Goal: Check status: Check status

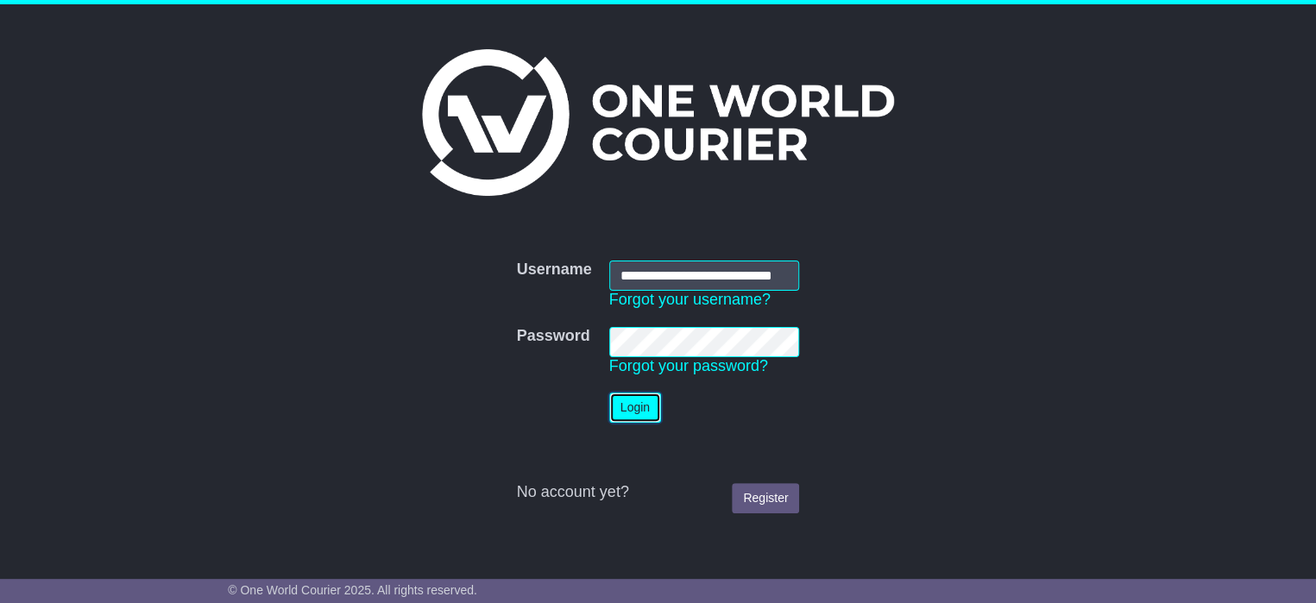
click at [627, 415] on button "Login" at bounding box center [635, 408] width 52 height 30
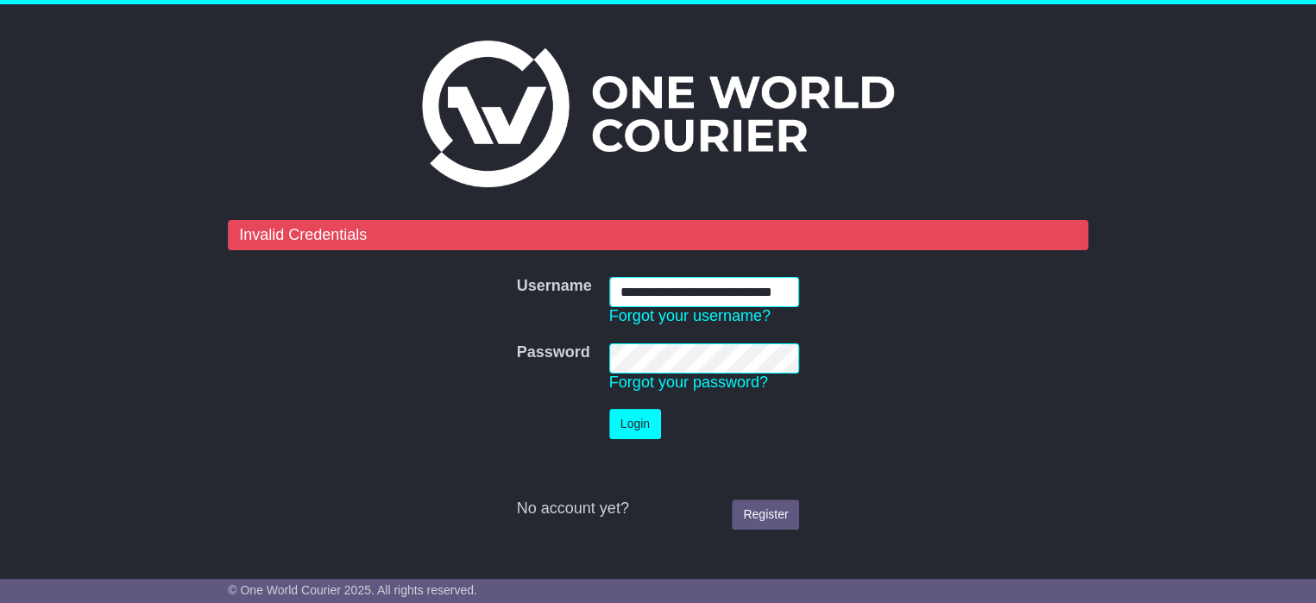
scroll to position [0, 33]
drag, startPoint x: 620, startPoint y: 290, endPoint x: 806, endPoint y: 296, distance: 185.6
click at [806, 296] on td "**********" at bounding box center [705, 301] width 208 height 66
type input "**********"
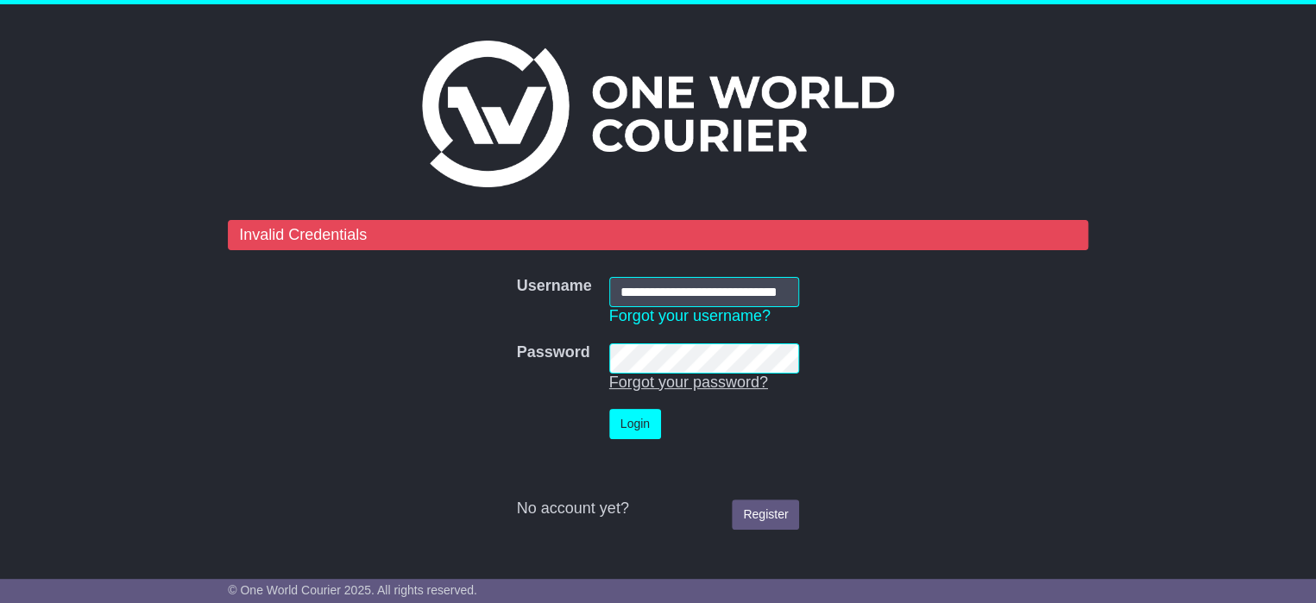
scroll to position [0, 0]
click at [591, 353] on tr "Password Password Forgot your password?" at bounding box center [658, 368] width 300 height 66
click at [631, 425] on button "Login" at bounding box center [635, 424] width 52 height 30
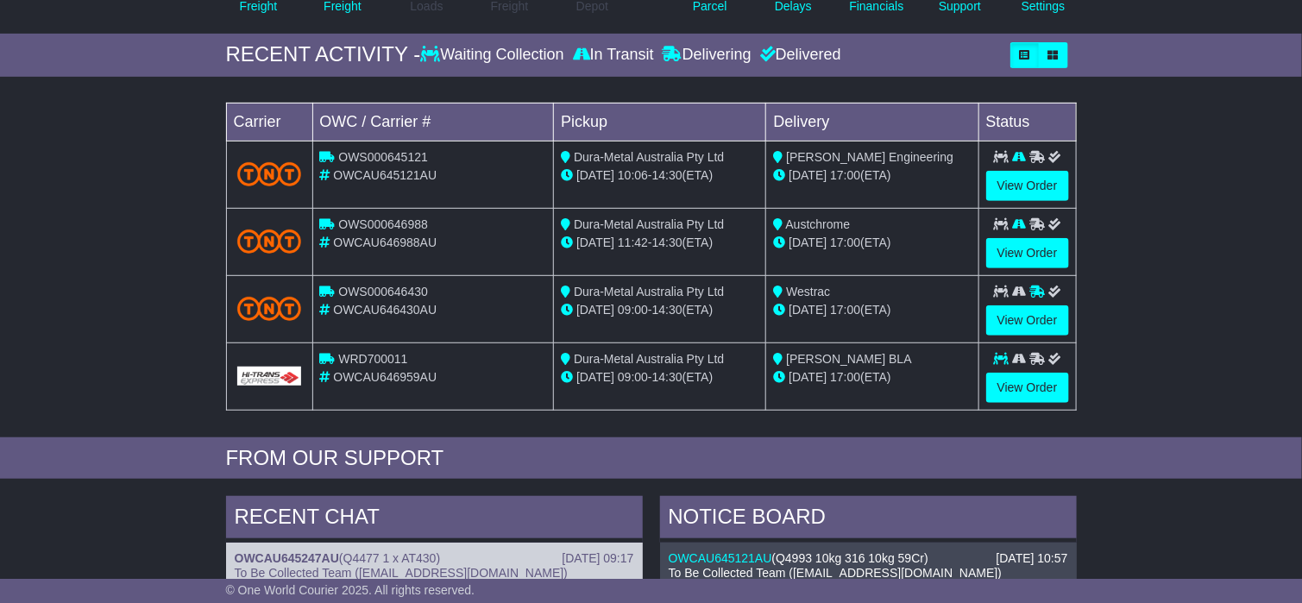
scroll to position [259, 0]
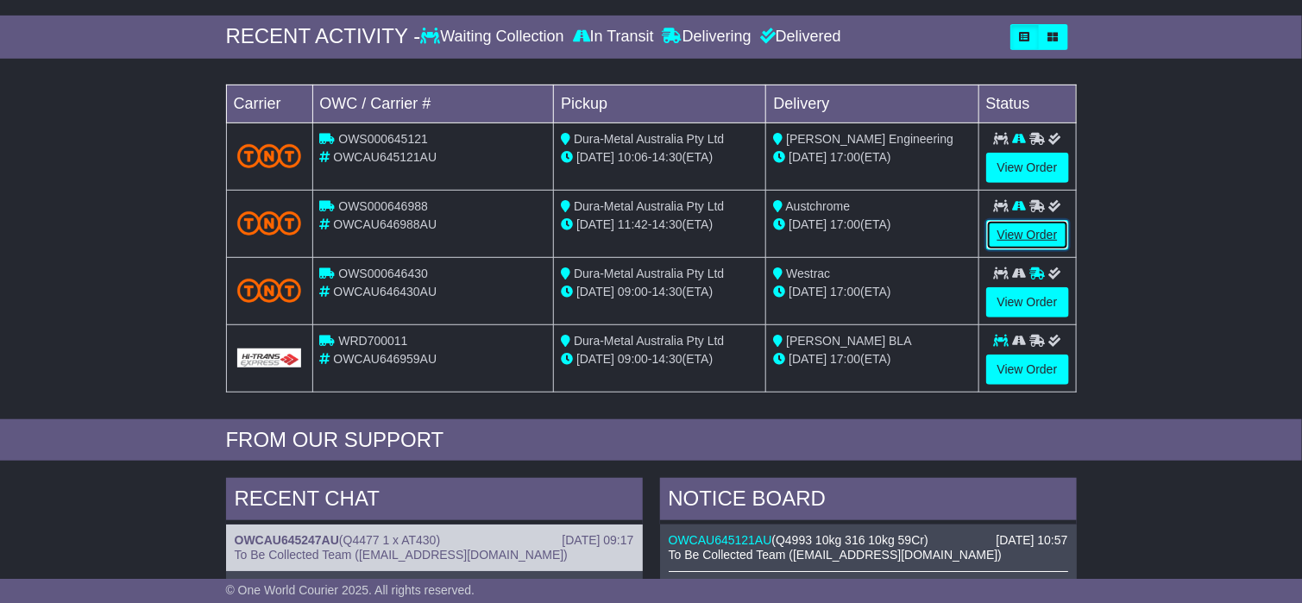
click at [1025, 234] on link "View Order" at bounding box center [1027, 235] width 83 height 30
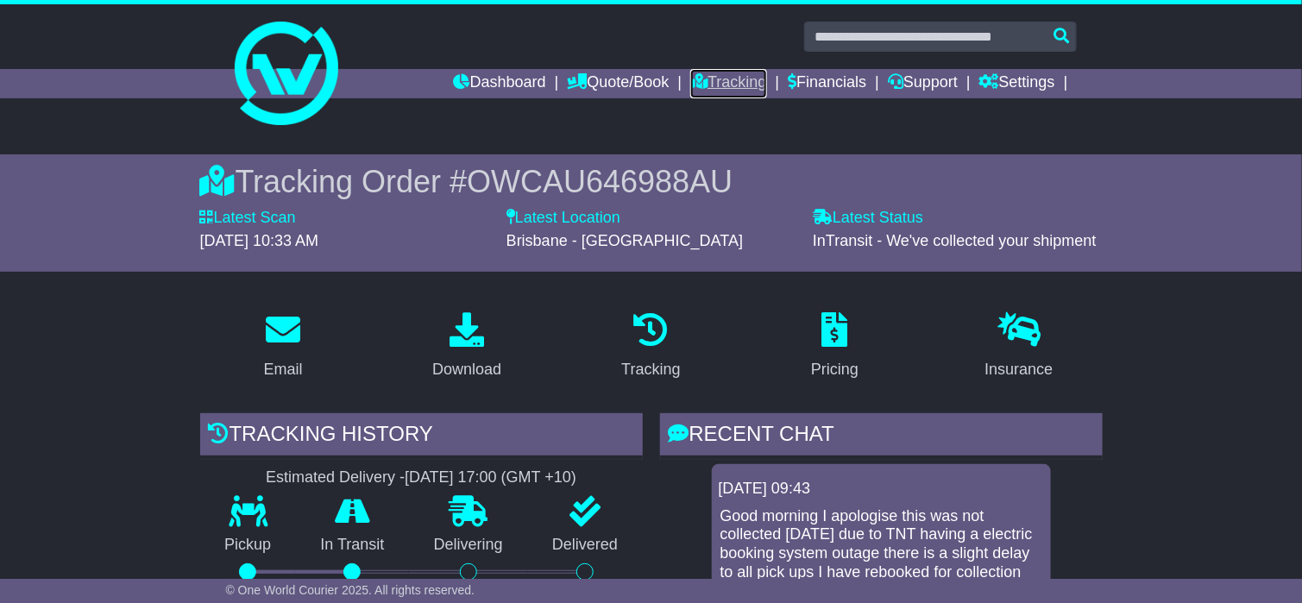
click at [714, 85] on link "Tracking" at bounding box center [728, 83] width 76 height 29
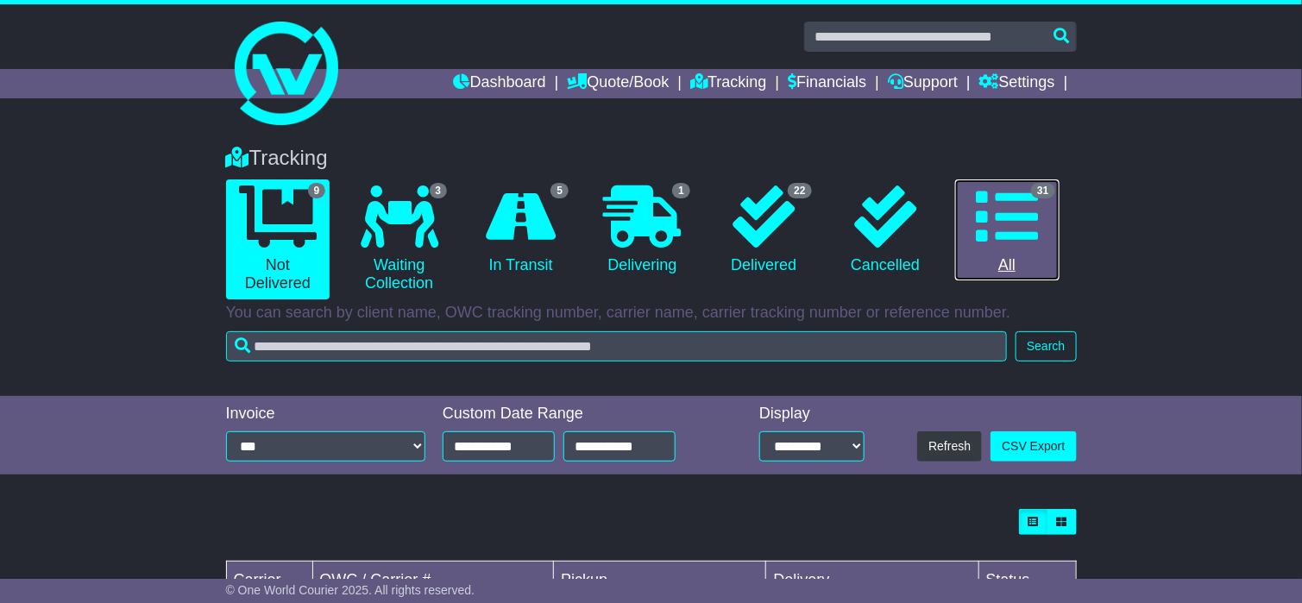
click at [1014, 223] on icon at bounding box center [1007, 217] width 62 height 62
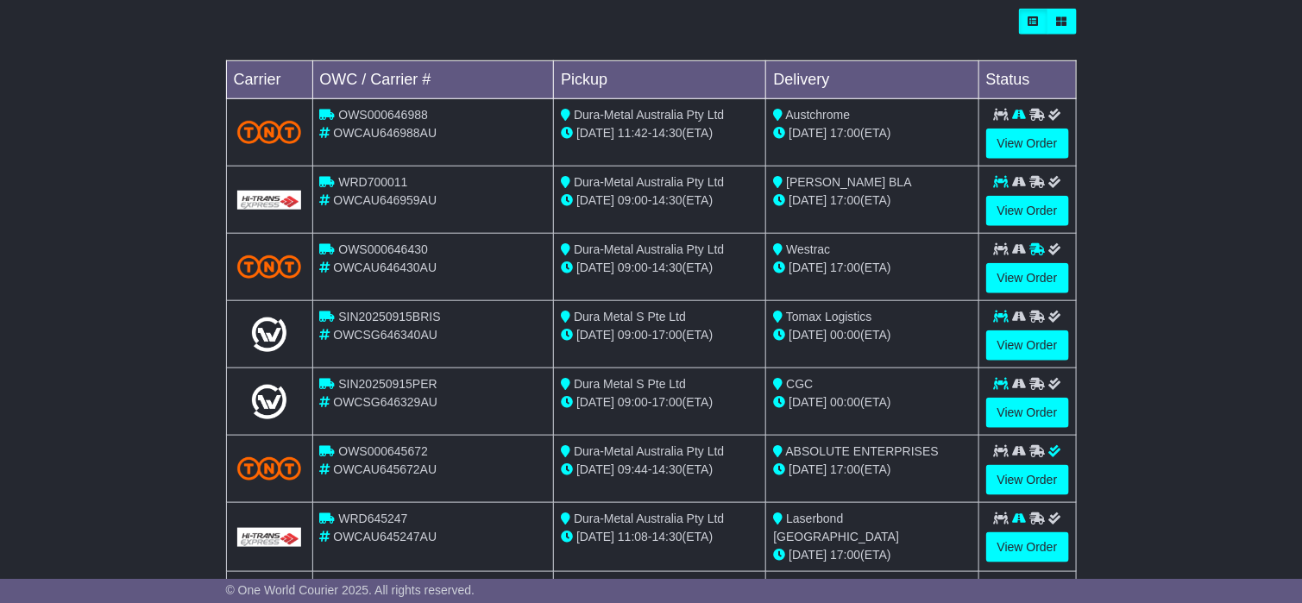
scroll to position [518, 0]
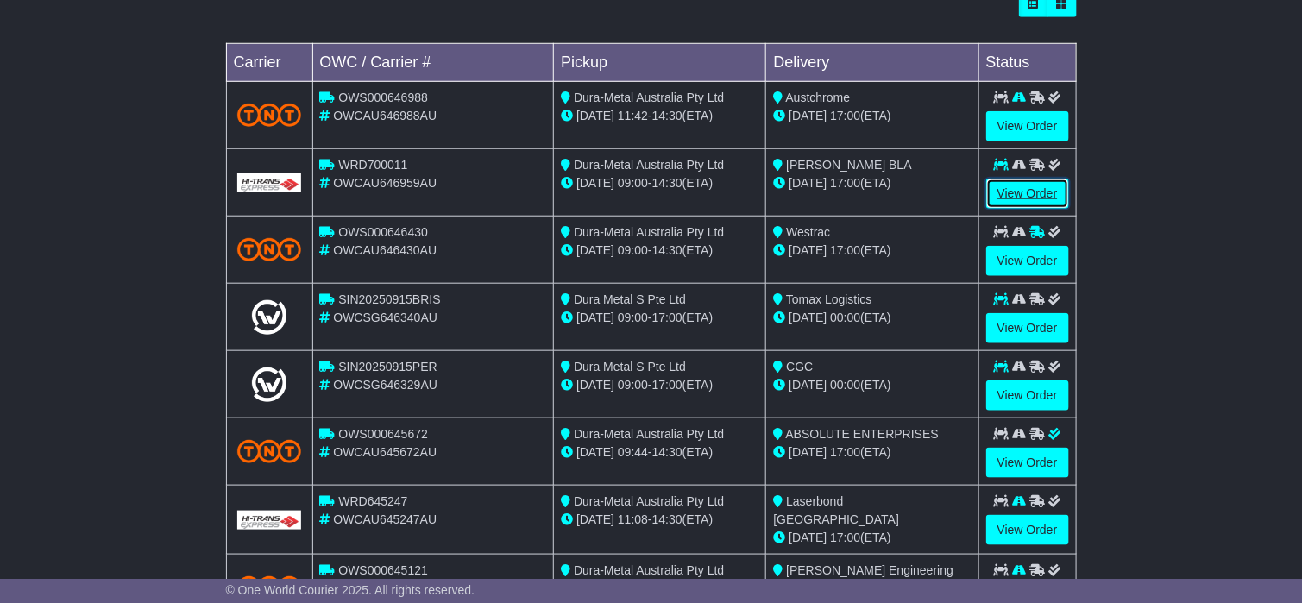
click at [1015, 197] on link "View Order" at bounding box center [1027, 194] width 83 height 30
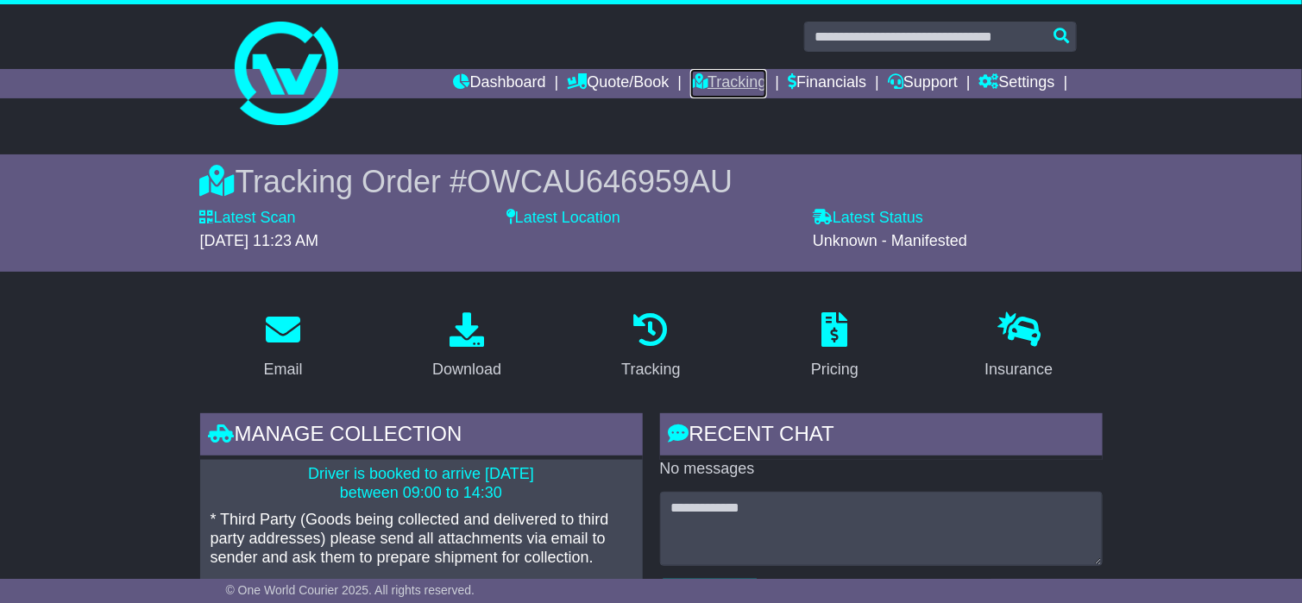
click at [718, 78] on link "Tracking" at bounding box center [728, 83] width 76 height 29
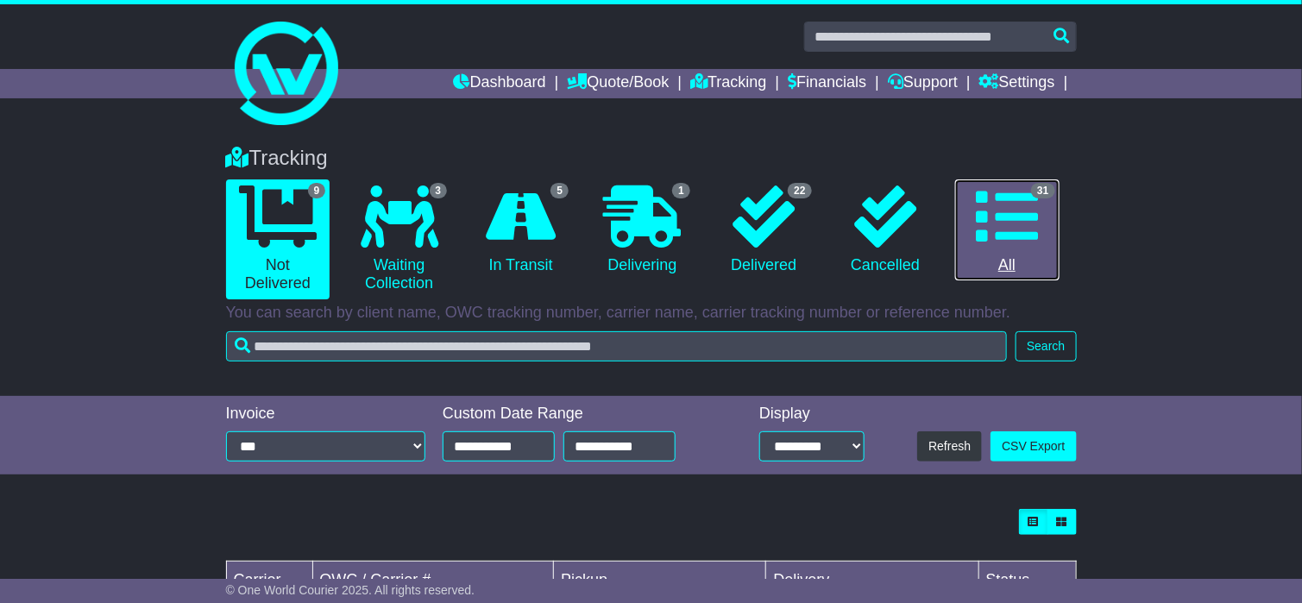
click at [999, 218] on icon at bounding box center [1007, 217] width 62 height 62
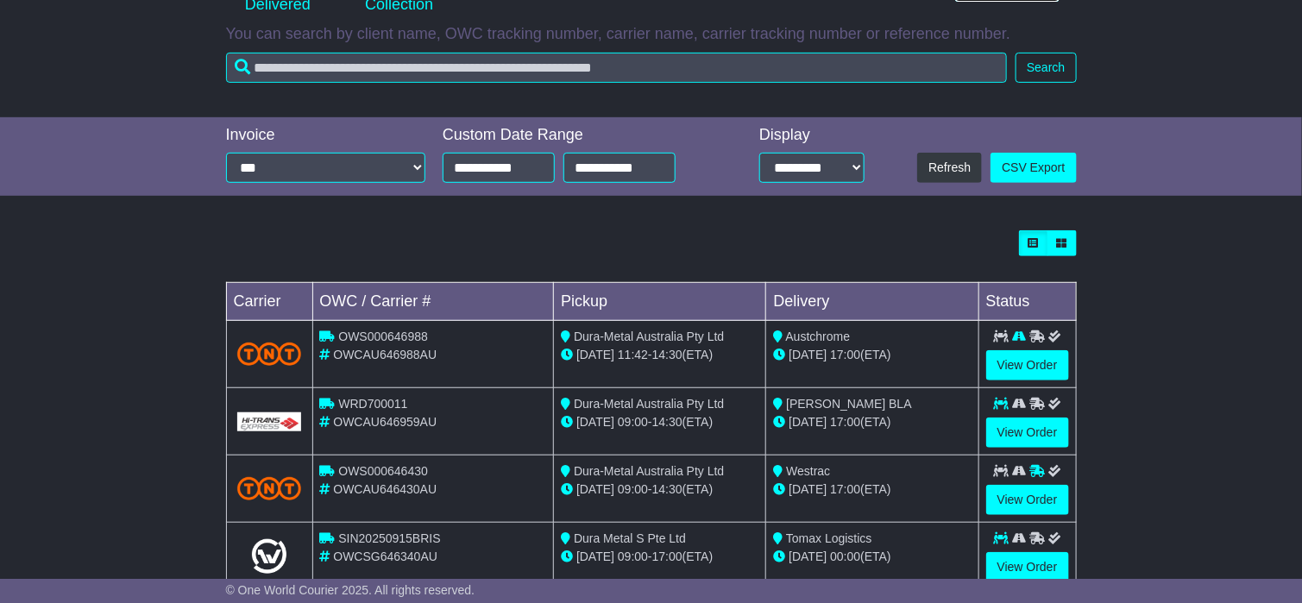
scroll to position [518, 0]
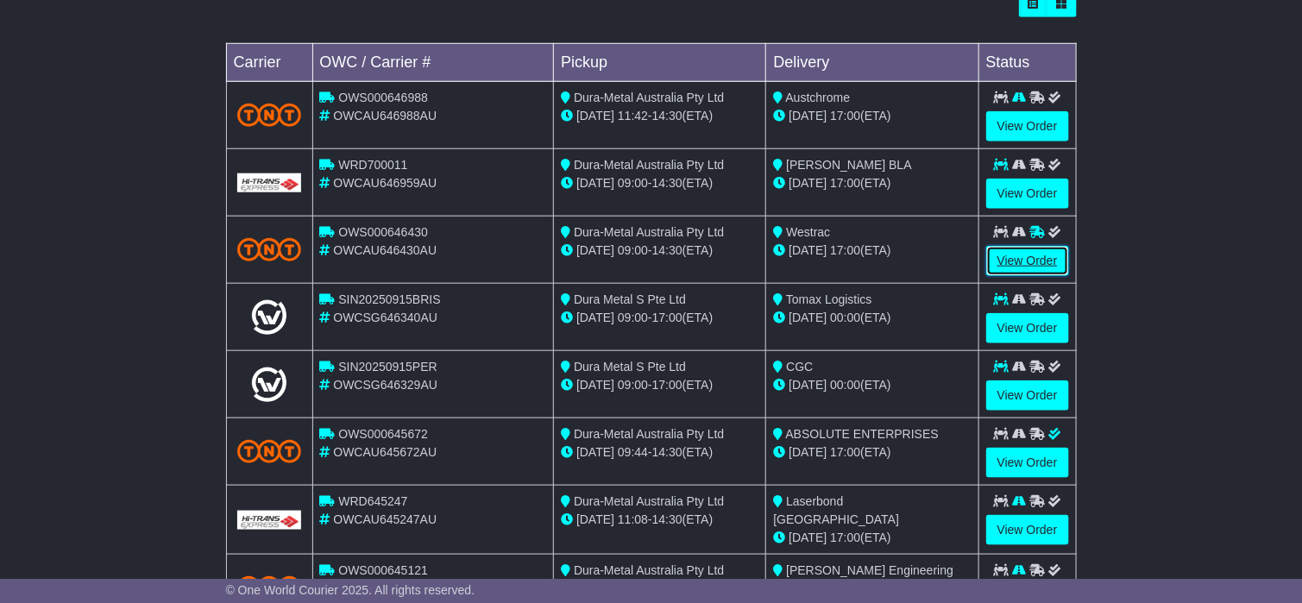
click at [1015, 262] on link "View Order" at bounding box center [1027, 261] width 83 height 30
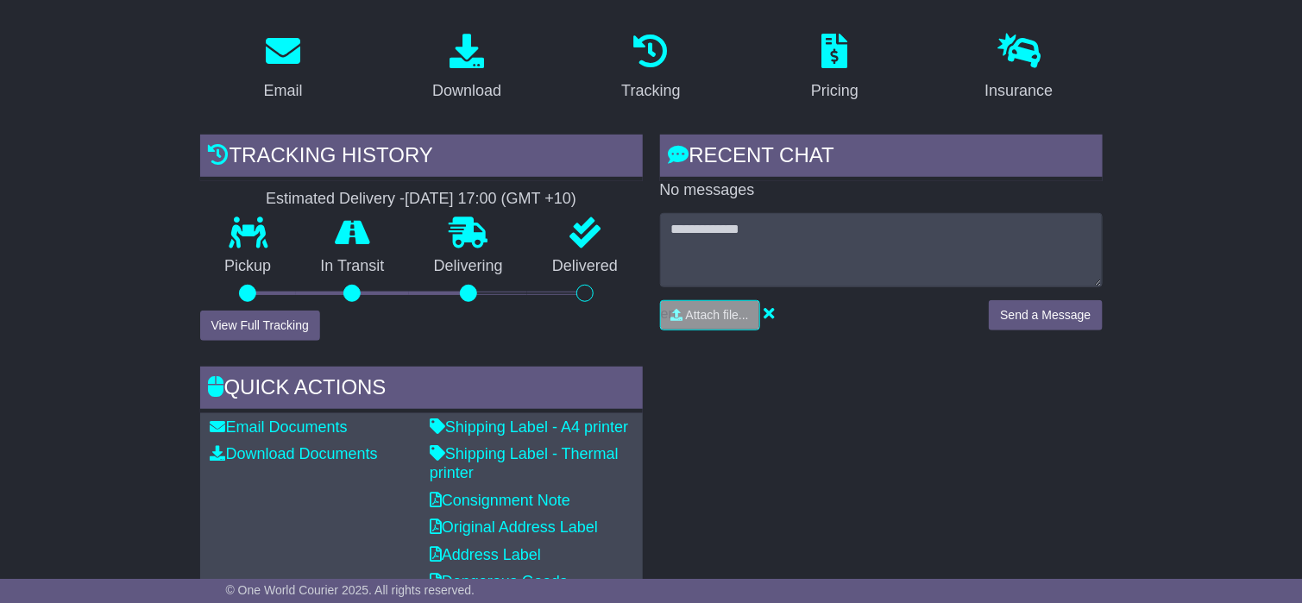
scroll to position [259, 0]
